Goal: Check status: Check status

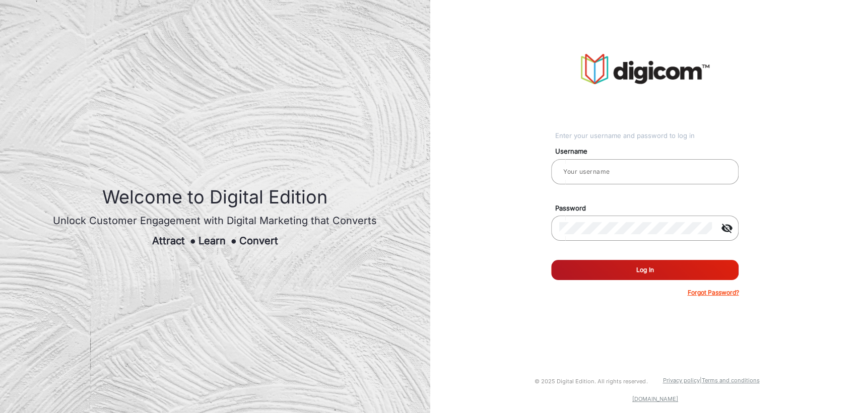
type input "[PERSON_NAME]"
click at [619, 262] on button "Log In" at bounding box center [645, 270] width 188 height 20
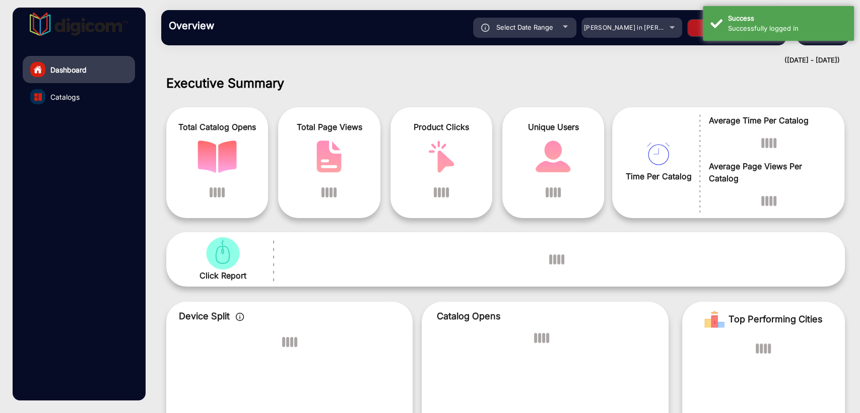
scroll to position [8, 0]
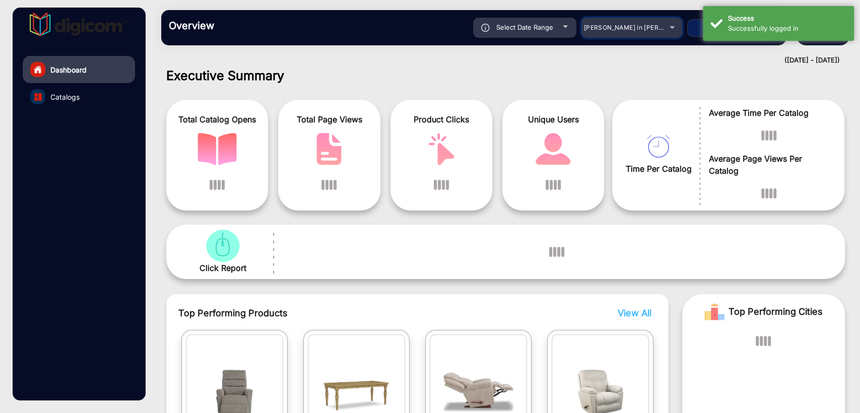
click at [625, 29] on span "[PERSON_NAME] in [PERSON_NAME]" at bounding box center [639, 28] width 111 height 8
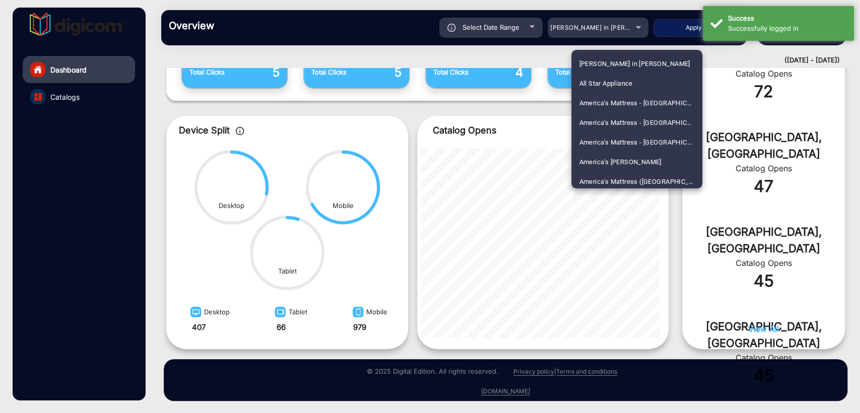
scroll to position [2145, 0]
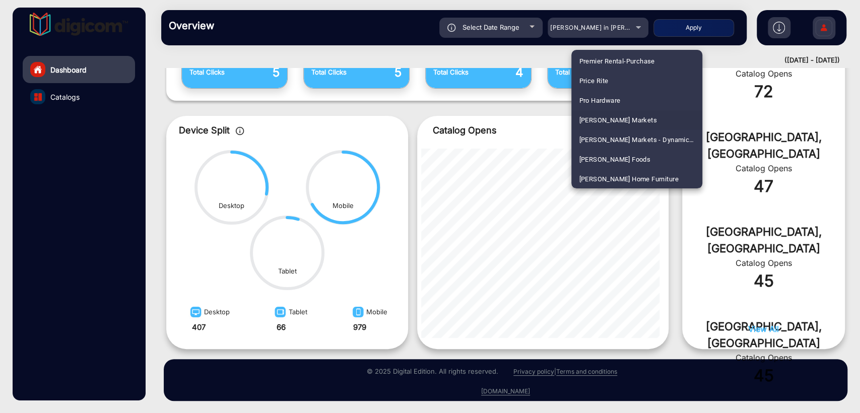
click at [629, 122] on span "[PERSON_NAME] Markets" at bounding box center [619, 120] width 78 height 20
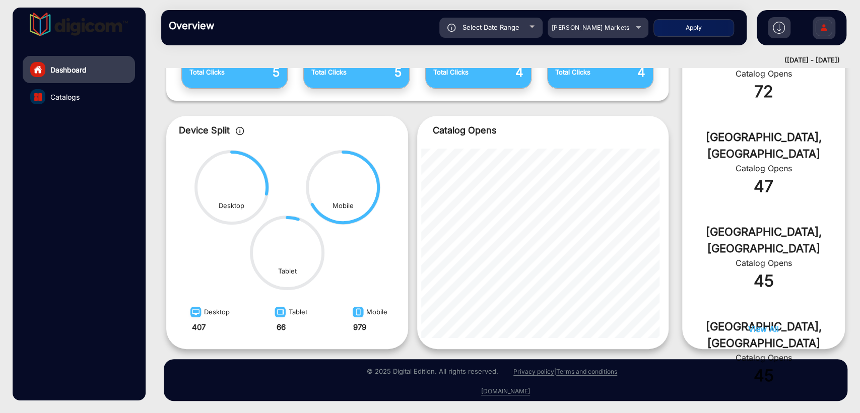
click at [473, 26] on span "Select Date Range" at bounding box center [491, 27] width 57 height 8
type input "[DATE]"
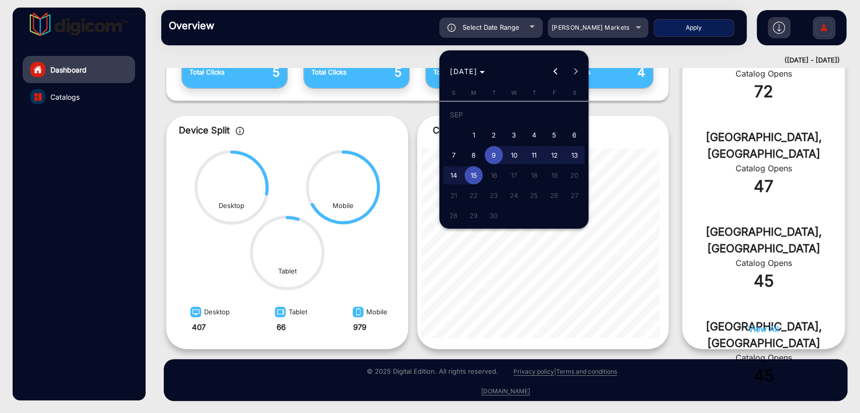
click at [474, 134] on span "1" at bounding box center [474, 135] width 18 height 18
type input "[DATE]"
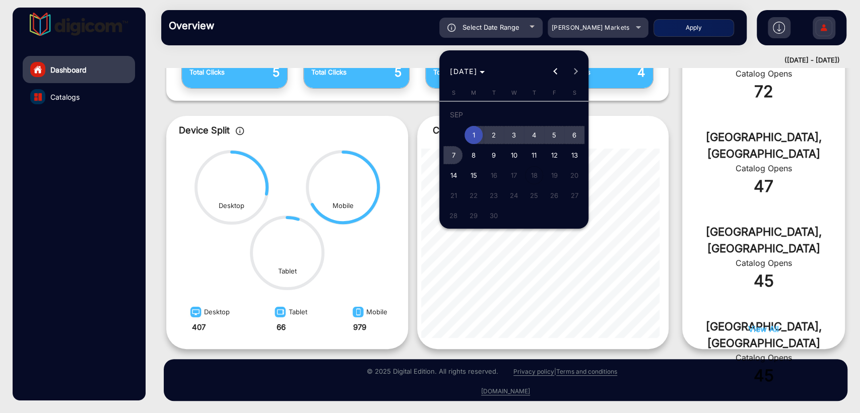
click at [452, 154] on span "7" at bounding box center [454, 155] width 18 height 18
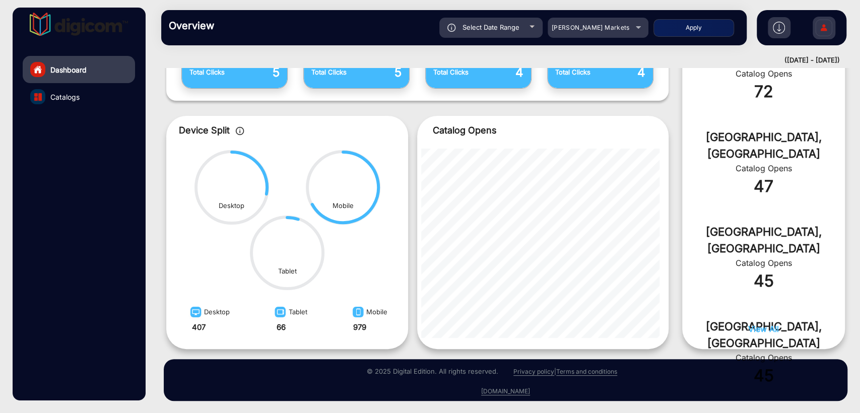
type input "[DATE]"
click at [695, 31] on button "Apply" at bounding box center [694, 28] width 81 height 18
type input "[DATE]"
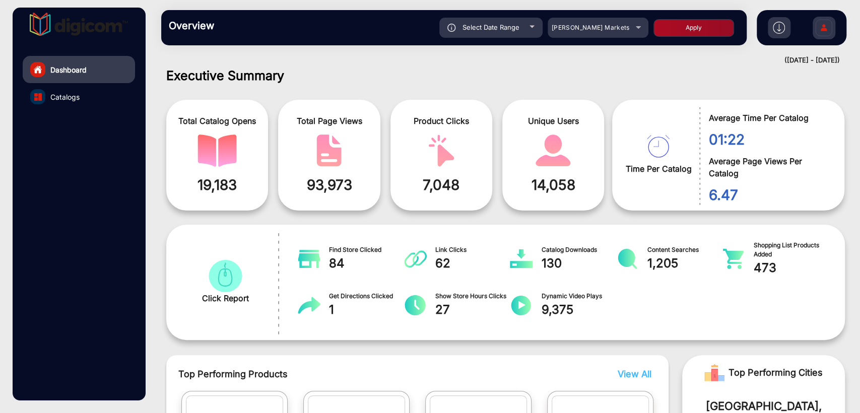
click at [477, 25] on span "Select Date Range" at bounding box center [491, 27] width 57 height 8
type input "[DATE]"
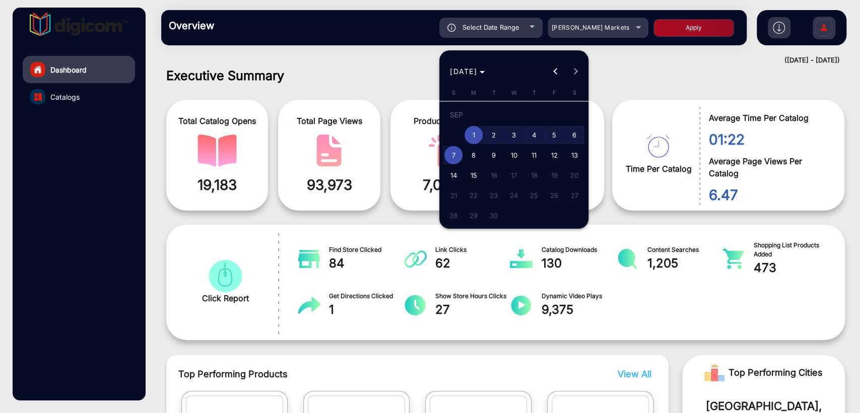
click at [558, 71] on button "Previous month" at bounding box center [556, 71] width 20 height 20
click at [547, 111] on span "1" at bounding box center [554, 116] width 18 height 21
type input "[DATE]"
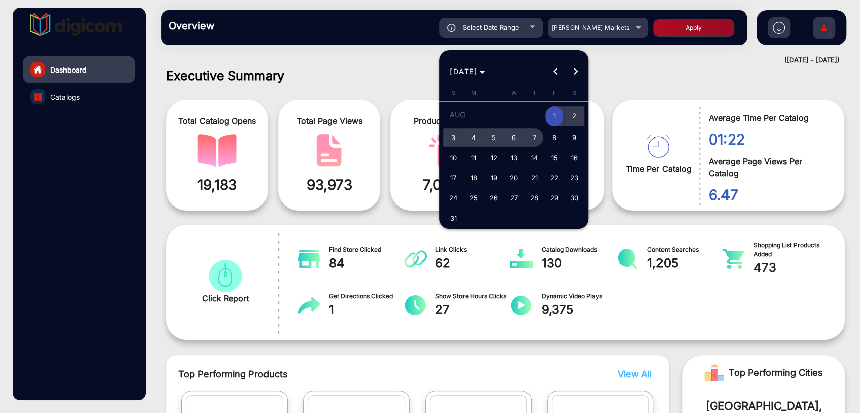
click at [539, 134] on span "7" at bounding box center [534, 138] width 18 height 18
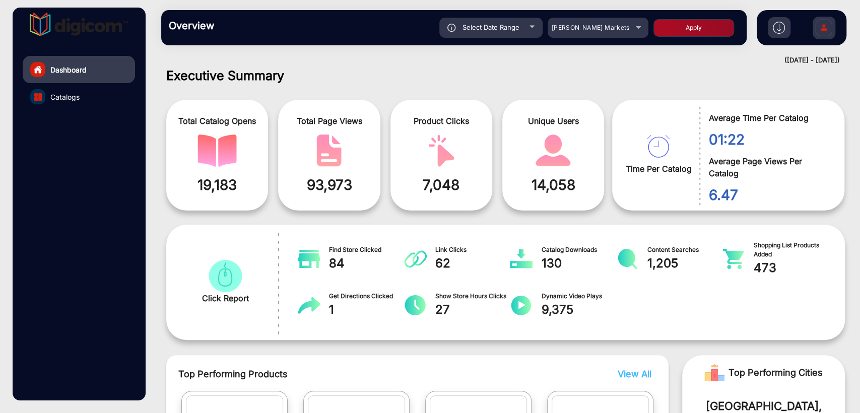
type input "[DATE]"
click at [689, 25] on button "Apply" at bounding box center [694, 28] width 81 height 18
type input "[DATE]"
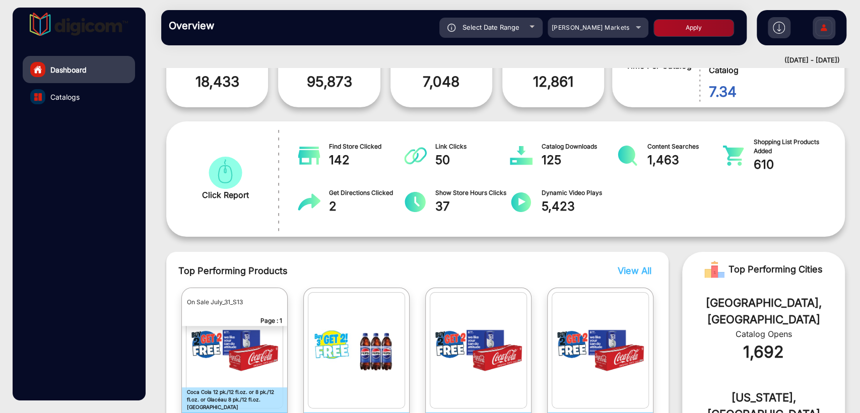
scroll to position [0, 0]
